Goal: Find specific page/section: Find specific page/section

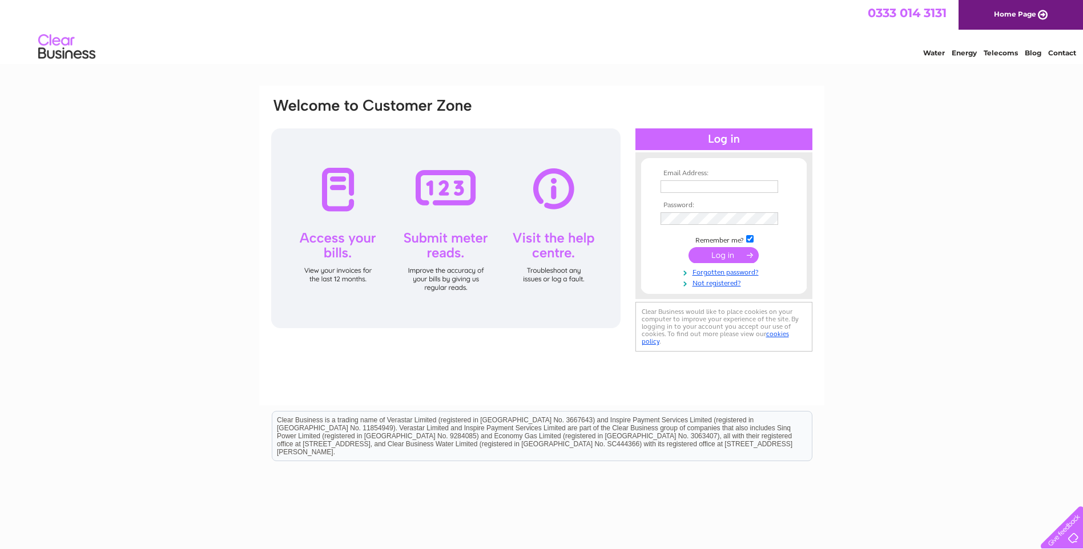
click at [686, 190] on input "text" at bounding box center [720, 186] width 118 height 13
type input "PoundP4@aol.com"
click at [817, 238] on div "Email Address: PoundP4@aol.com Password:" at bounding box center [541, 246] width 565 height 320
click at [716, 254] on input "submit" at bounding box center [724, 255] width 70 height 16
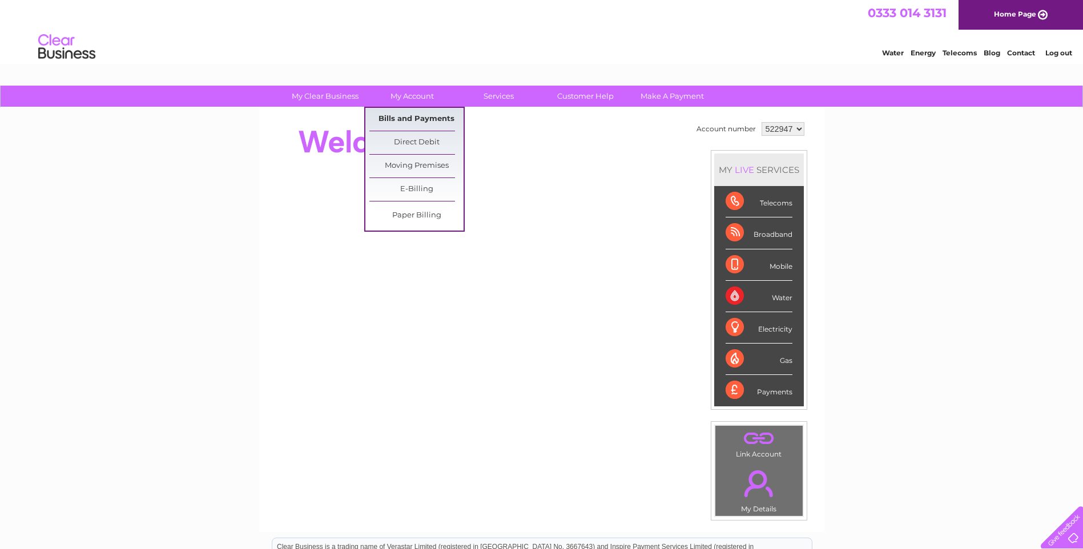
click at [418, 117] on link "Bills and Payments" at bounding box center [417, 119] width 94 height 23
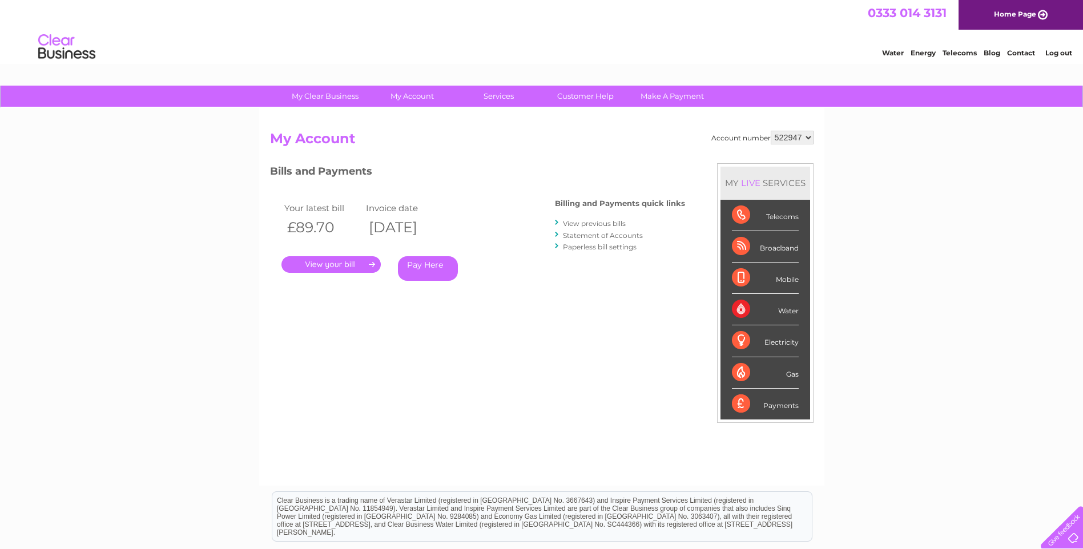
click at [352, 262] on link "." at bounding box center [331, 264] width 99 height 17
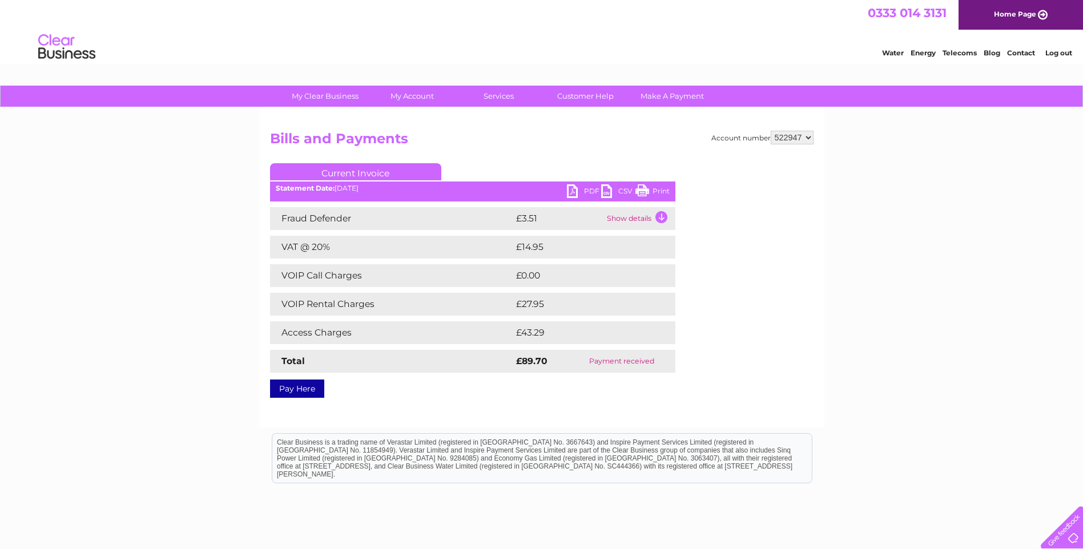
click at [581, 187] on link "PDF" at bounding box center [584, 192] width 34 height 17
